Goal: Find specific page/section: Find specific page/section

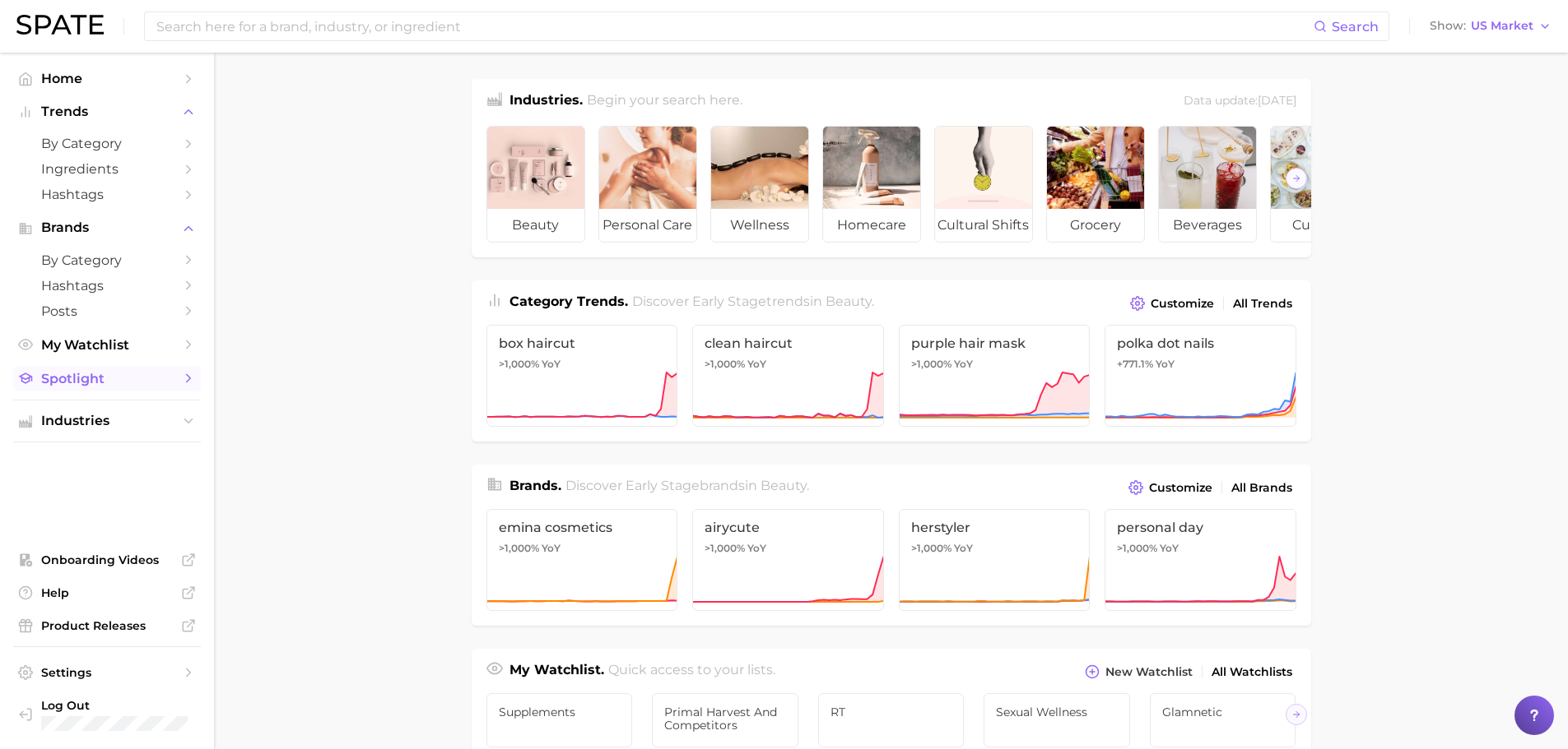
click at [108, 383] on span "Spotlight" at bounding box center [107, 378] width 132 height 16
